Goal: Transaction & Acquisition: Purchase product/service

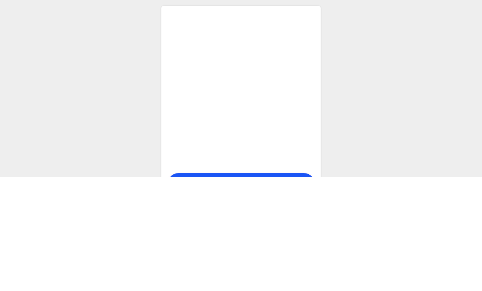
scroll to position [38, 0]
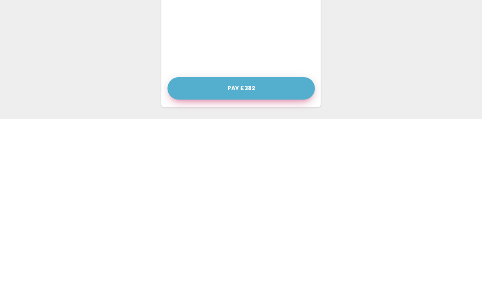
click at [263, 250] on button "Pay £382" at bounding box center [240, 261] width 147 height 22
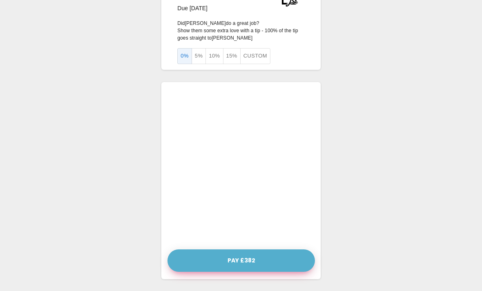
click at [281, 262] on button "Pay £382" at bounding box center [240, 261] width 147 height 22
